Goal: Contribute content: Contribute content

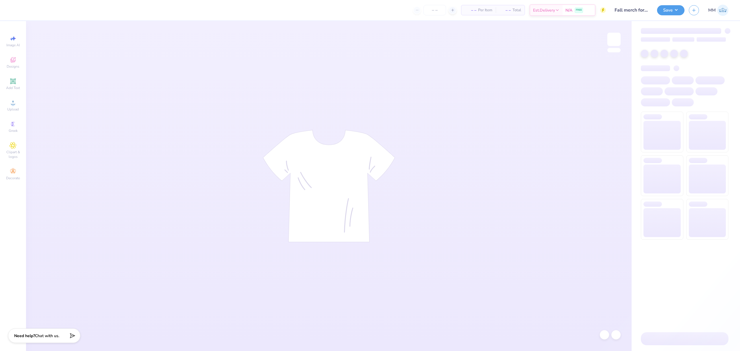
type input "Fall merch for Sigma Phi Epsilon"
type input "12"
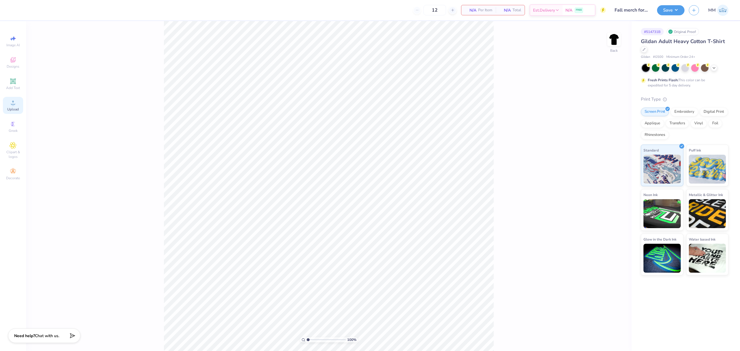
click at [18, 106] on div "Upload" at bounding box center [13, 105] width 20 height 17
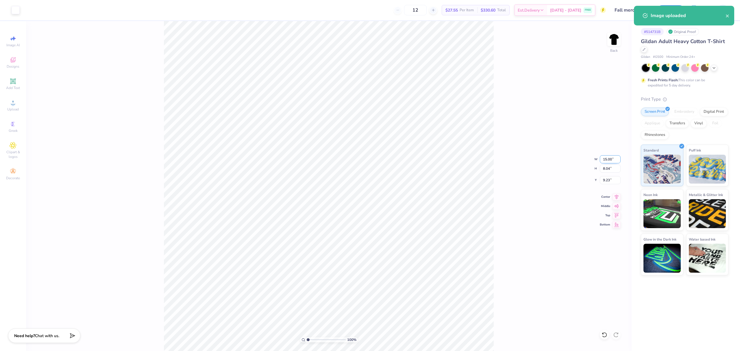
click at [607, 158] on input "15.00" at bounding box center [609, 159] width 21 height 8
type input "6.00"
type input "3.22"
click at [607, 181] on input "11.64" at bounding box center [609, 180] width 21 height 8
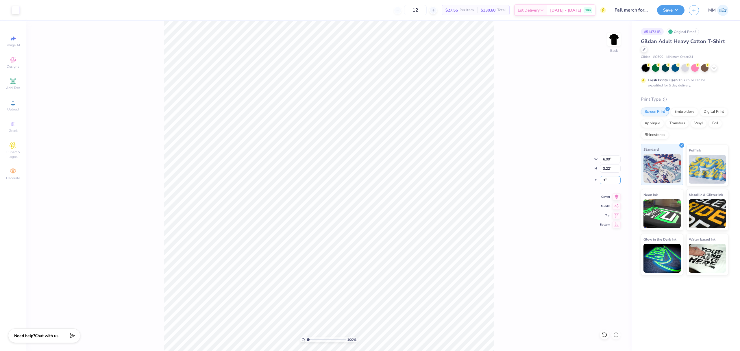
type input "3.00"
click at [615, 198] on icon at bounding box center [616, 195] width 8 height 7
drag, startPoint x: 670, startPoint y: 11, endPoint x: 666, endPoint y: 13, distance: 4.1
click at [667, 10] on button "Save" at bounding box center [670, 9] width 27 height 10
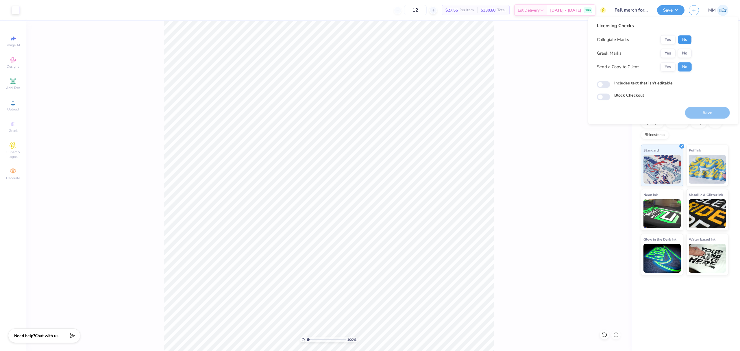
click at [681, 40] on button "No" at bounding box center [684, 39] width 14 height 9
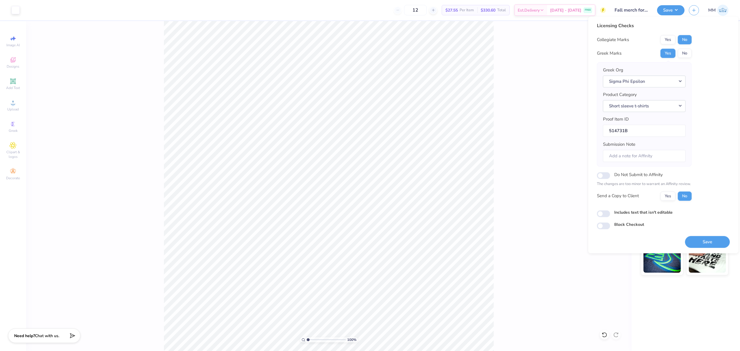
click at [658, 211] on label "Includes text that isn't editable" at bounding box center [643, 212] width 58 height 6
click at [610, 211] on input "Includes text that isn't editable" at bounding box center [603, 213] width 13 height 7
checkbox input "true"
click at [698, 240] on button "Save" at bounding box center [707, 242] width 45 height 12
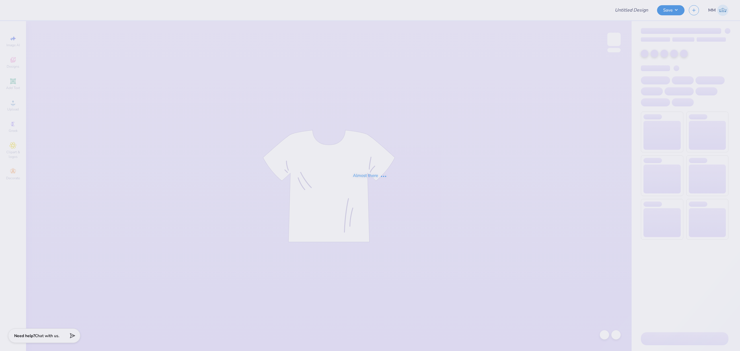
type input "Anchor Olympics Shirt"
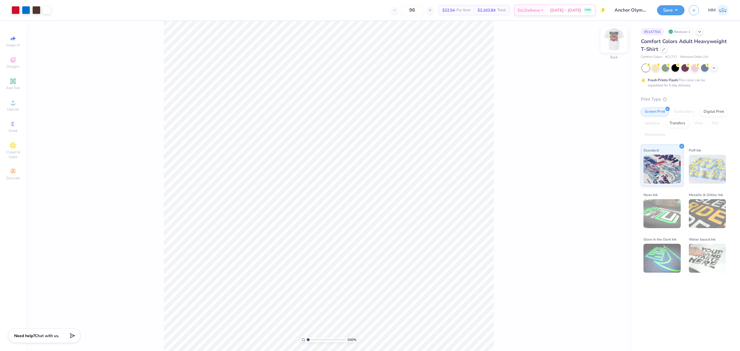
click at [616, 46] on img at bounding box center [613, 39] width 23 height 23
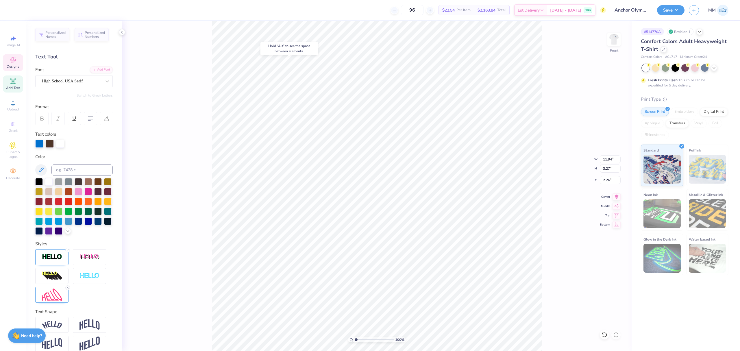
type input "2.26"
type input "6.27"
type input "2.49"
type input "12.97"
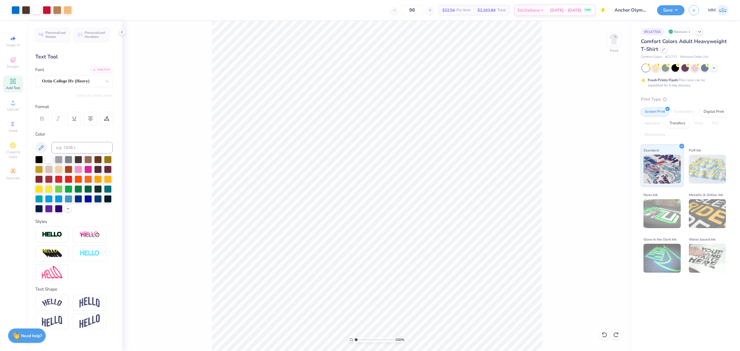
click at [361, 340] on input "range" at bounding box center [373, 339] width 39 height 5
drag, startPoint x: 360, startPoint y: 341, endPoint x: 352, endPoint y: 339, distance: 8.8
type input "1"
click at [354, 339] on input "range" at bounding box center [373, 339] width 39 height 5
click at [283, 18] on div "Art colors 96 $22.54 Per Item $2,163.84 Total Est. Delivery [DATE] - [DATE] FRE…" at bounding box center [370, 175] width 740 height 351
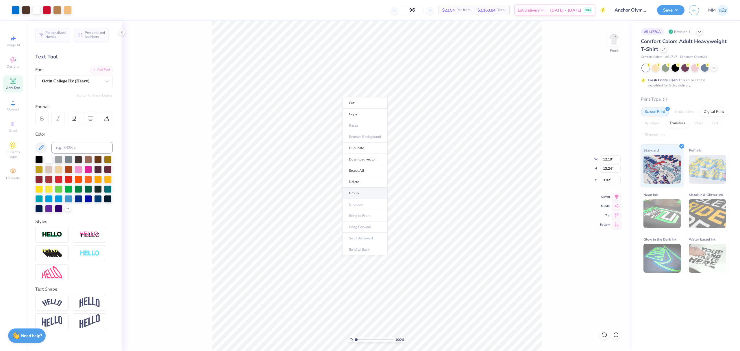
click at [359, 192] on li "Group" at bounding box center [364, 192] width 45 height 11
click at [378, 235] on li "Download vector" at bounding box center [385, 234] width 45 height 11
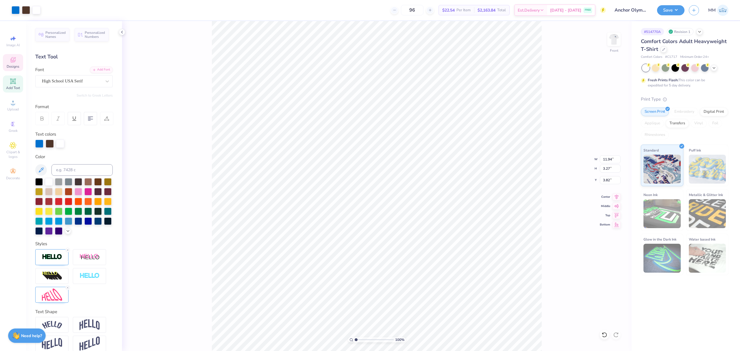
type input "11.94"
type input "3.27"
type input "6.27"
type input "2.49"
type input "12.97"
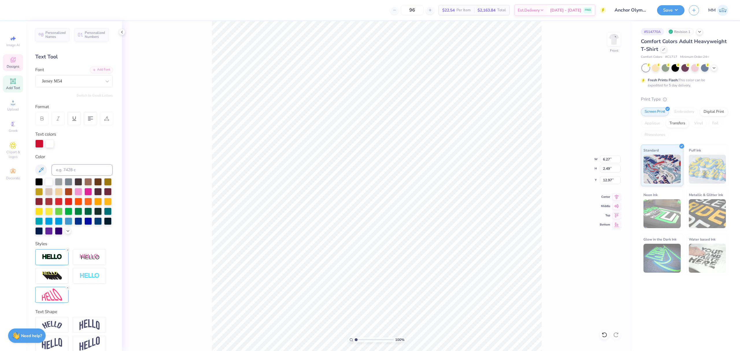
type input "1.37"
type input "0.38"
type input "12.15"
type input "3.16"
type input "2.23"
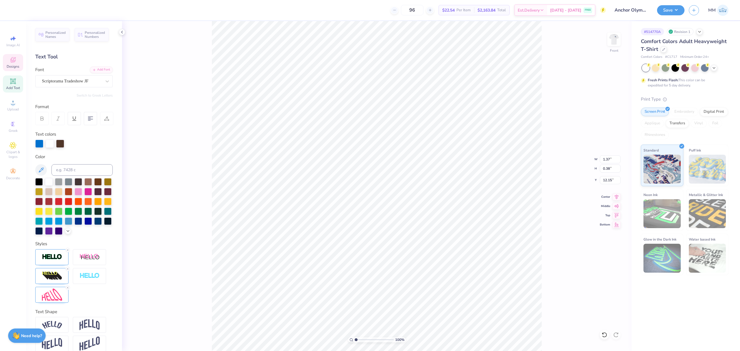
type input "14.82"
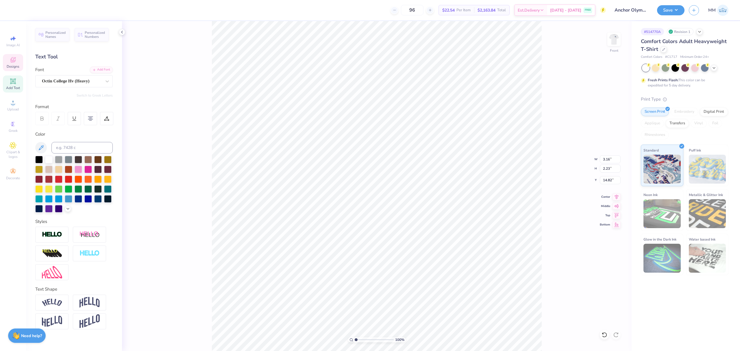
type input "4.17"
type input "0.92"
type input "15.79"
